Goal: Information Seeking & Learning: Check status

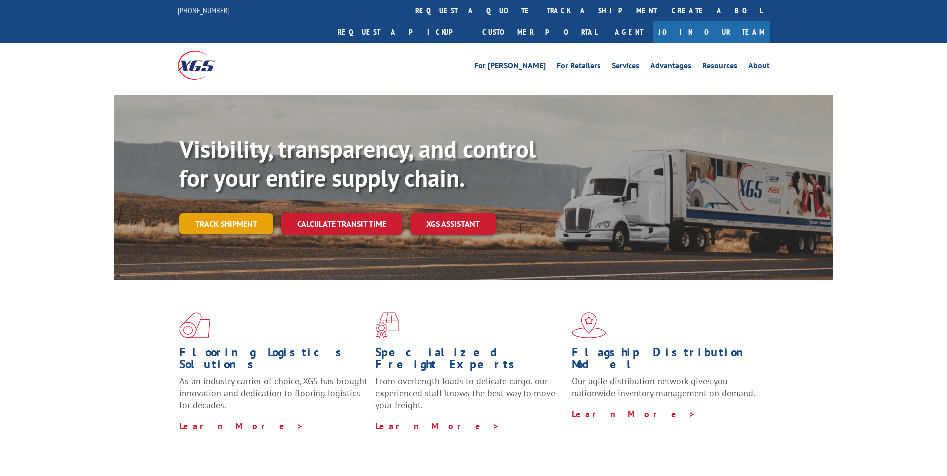
click at [224, 213] on link "Track shipment" at bounding box center [226, 223] width 94 height 21
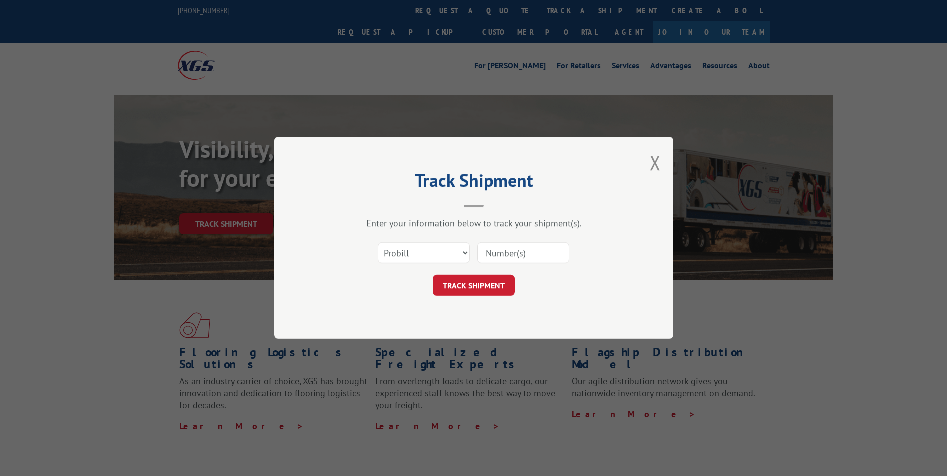
paste input "16137329"
type input "16137329"
click at [488, 278] on button "TRACK SHIPMENT" at bounding box center [474, 286] width 82 height 21
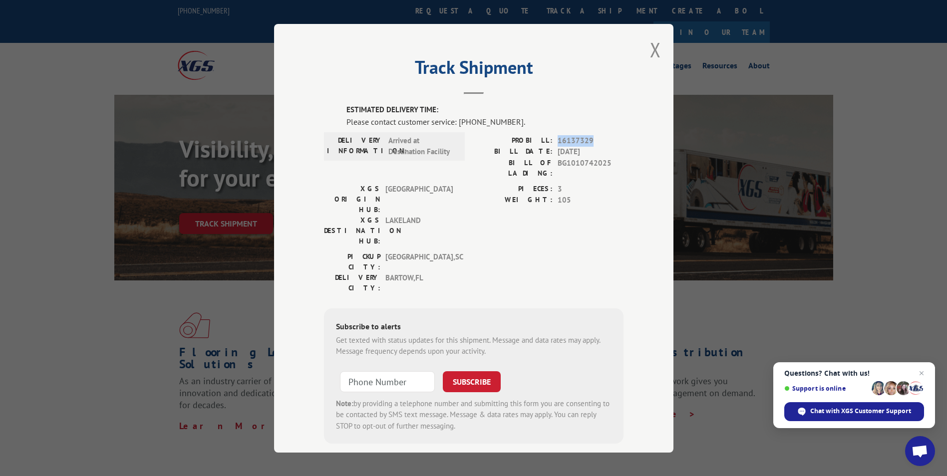
drag, startPoint x: 555, startPoint y: 138, endPoint x: 589, endPoint y: 138, distance: 34.0
click at [589, 138] on span "16137329" at bounding box center [591, 140] width 66 height 11
drag, startPoint x: 589, startPoint y: 138, endPoint x: 567, endPoint y: 173, distance: 41.4
click at [567, 173] on div "PROBILL: 16137329 BILL DATE: [DATE] BILL OF LADING: BG1010742025" at bounding box center [549, 159] width 150 height 48
click at [573, 195] on span "105" at bounding box center [591, 200] width 66 height 11
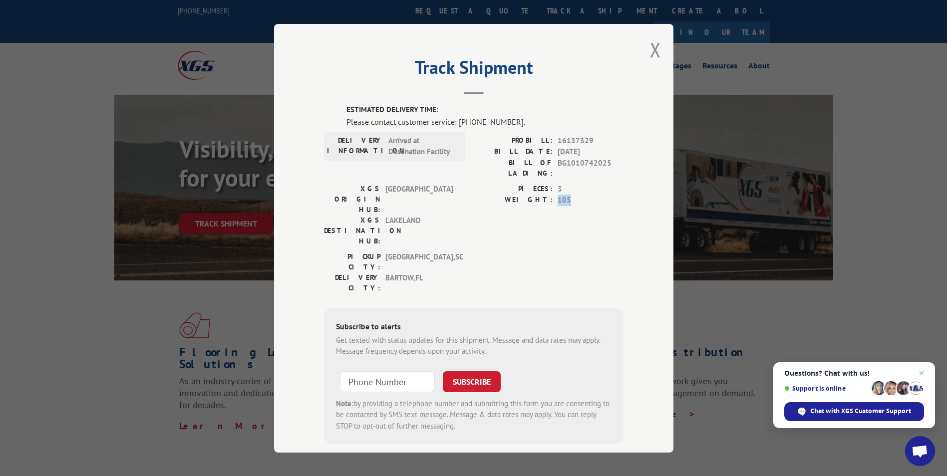
drag, startPoint x: 558, startPoint y: 189, endPoint x: 577, endPoint y: 190, distance: 19.0
click at [577, 195] on div "WEIGHT: 105" at bounding box center [549, 200] width 150 height 11
drag, startPoint x: 577, startPoint y: 190, endPoint x: 523, endPoint y: 173, distance: 56.7
click at [523, 173] on div "PROBILL: 16137329 BILL DATE: [DATE] BILL OF LADING: BG1010742025" at bounding box center [549, 159] width 150 height 48
drag, startPoint x: 553, startPoint y: 139, endPoint x: 587, endPoint y: 143, distance: 34.1
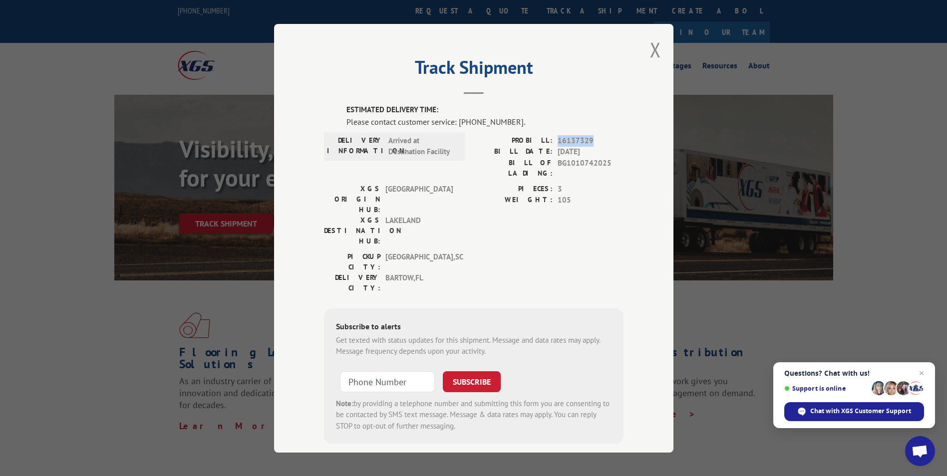
click at [587, 143] on div "PROBILL: 16137329" at bounding box center [549, 140] width 150 height 11
drag, startPoint x: 587, startPoint y: 143, endPoint x: 575, endPoint y: 191, distance: 49.3
click at [577, 195] on span "105" at bounding box center [591, 200] width 66 height 11
drag, startPoint x: 554, startPoint y: 139, endPoint x: 596, endPoint y: 144, distance: 42.2
click at [596, 144] on span "16137329" at bounding box center [591, 140] width 66 height 11
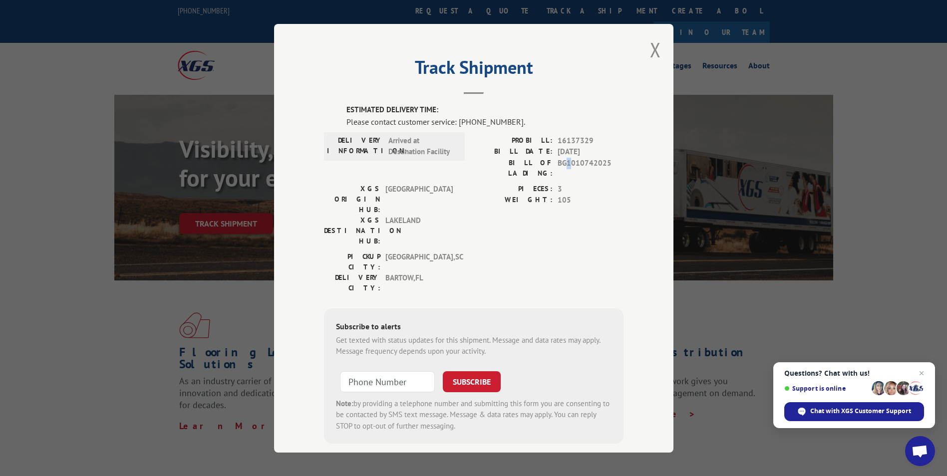
drag, startPoint x: 596, startPoint y: 144, endPoint x: 567, endPoint y: 157, distance: 31.7
click at [567, 157] on div "PROBILL: 16137329 BILL DATE: [DATE] BILL OF LADING: BG1010742025" at bounding box center [549, 156] width 150 height 43
drag, startPoint x: 567, startPoint y: 157, endPoint x: 549, endPoint y: 141, distance: 24.1
click at [549, 141] on label "PROBILL:" at bounding box center [513, 140] width 79 height 11
drag, startPoint x: 554, startPoint y: 141, endPoint x: 599, endPoint y: 145, distance: 45.1
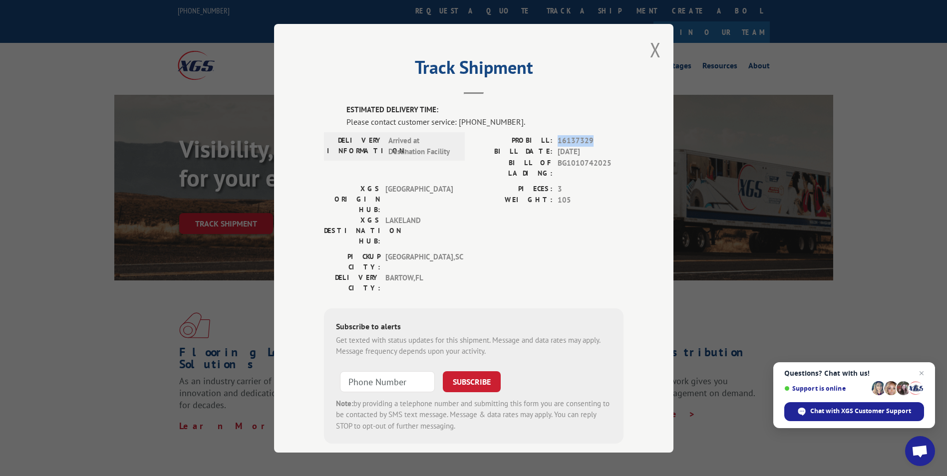
click at [599, 145] on span "16137329" at bounding box center [591, 140] width 66 height 11
drag, startPoint x: 599, startPoint y: 145, endPoint x: 556, endPoint y: 151, distance: 42.9
click at [566, 155] on span "[DATE]" at bounding box center [591, 151] width 66 height 11
drag, startPoint x: 507, startPoint y: 120, endPoint x: 453, endPoint y: 120, distance: 53.9
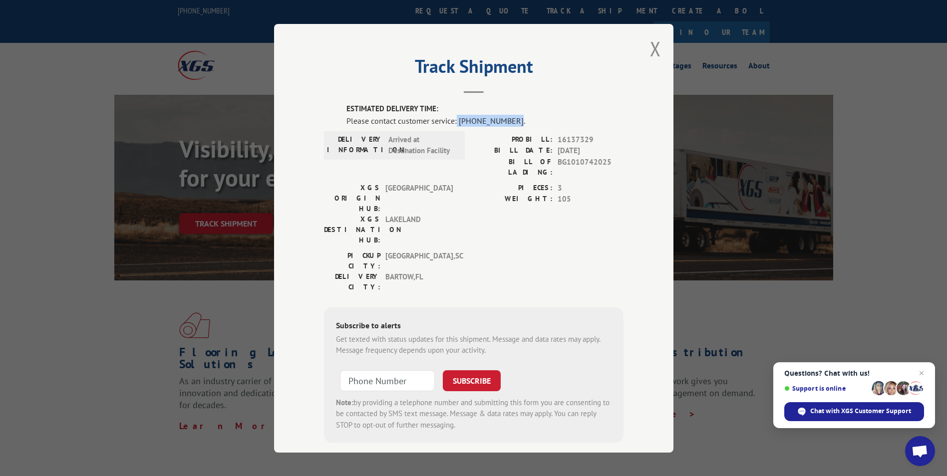
click at [453, 120] on div "Please contact customer service: [PHONE_NUMBER]." at bounding box center [485, 120] width 277 height 12
drag, startPoint x: 453, startPoint y: 120, endPoint x: 436, endPoint y: 123, distance: 17.7
click at [430, 123] on div "Please contact customer service: [PHONE_NUMBER]." at bounding box center [485, 120] width 277 height 12
drag, startPoint x: 454, startPoint y: 120, endPoint x: 514, endPoint y: 125, distance: 60.1
click at [514, 125] on div "Please contact customer service: [PHONE_NUMBER]." at bounding box center [485, 120] width 277 height 12
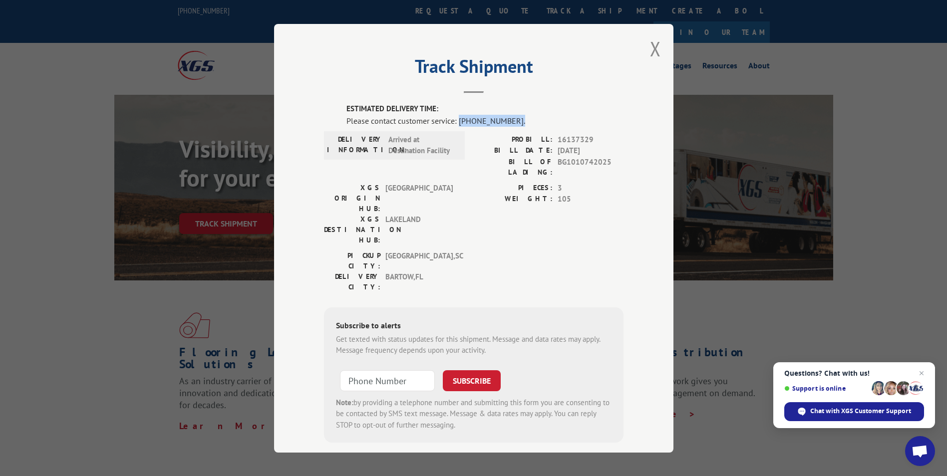
scroll to position [0, 0]
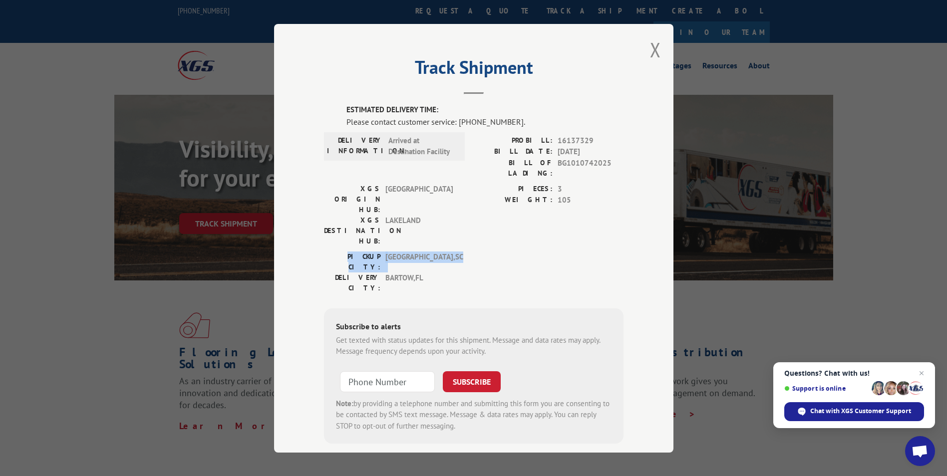
click at [573, 214] on div "ESTIMATED DELIVERY TIME: Please contact customer service: [PHONE_NUMBER]. DELIV…" at bounding box center [474, 274] width 300 height 340
click at [486, 183] on div "PIECES: 3 WEIGHT: 105" at bounding box center [549, 194] width 150 height 22
drag, startPoint x: 486, startPoint y: 183, endPoint x: 453, endPoint y: 226, distance: 53.8
click at [456, 251] on div "PICKUP CITY: [GEOGRAPHIC_DATA] , SC DELIVERY CITY: [GEOGRAPHIC_DATA] , [GEOGRAP…" at bounding box center [474, 274] width 300 height 47
